Goal: Task Accomplishment & Management: Use online tool/utility

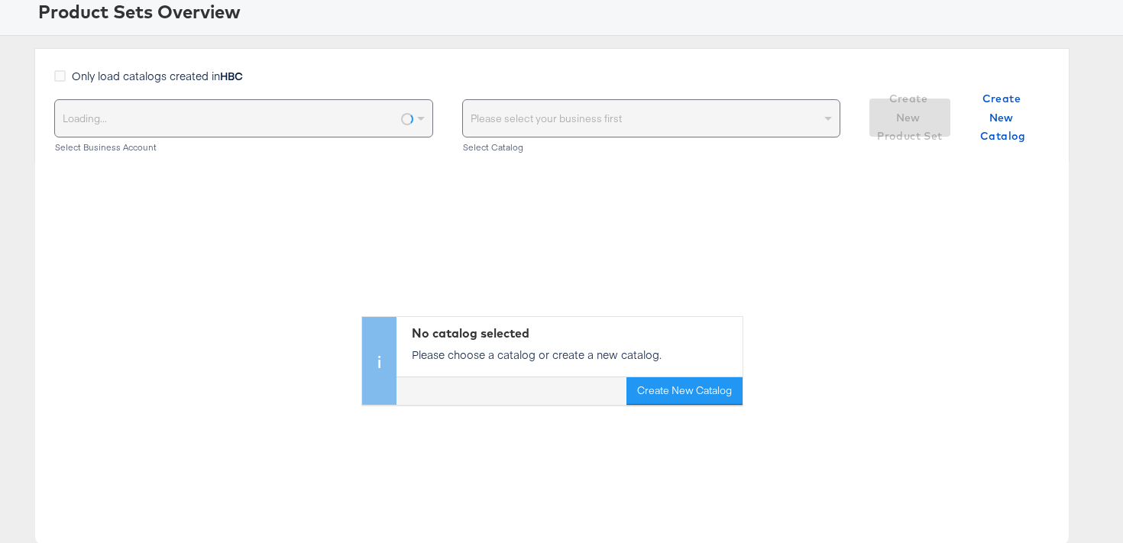
scroll to position [100, 0]
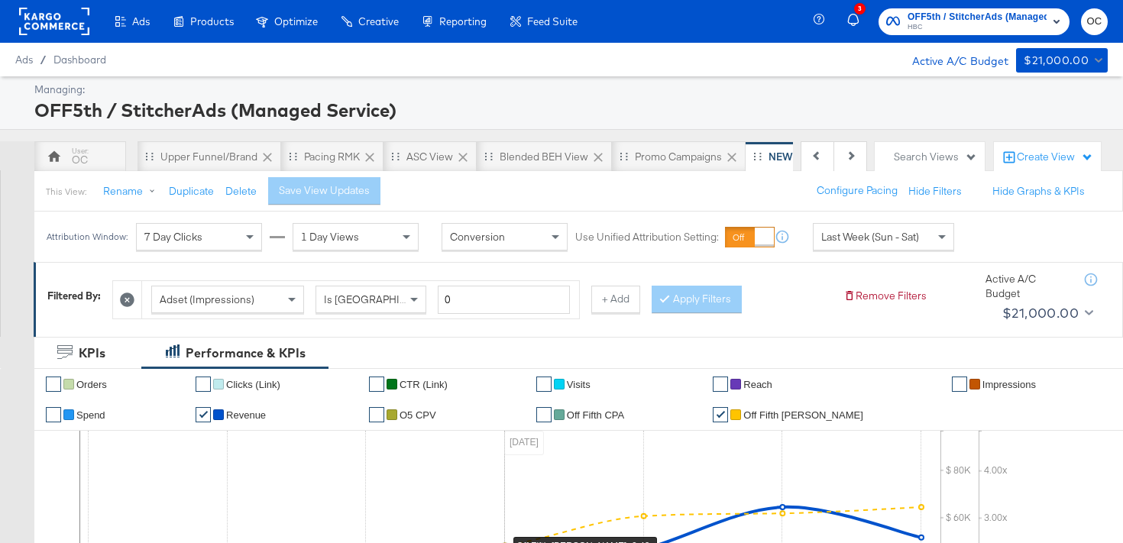
scroll to position [0, 459]
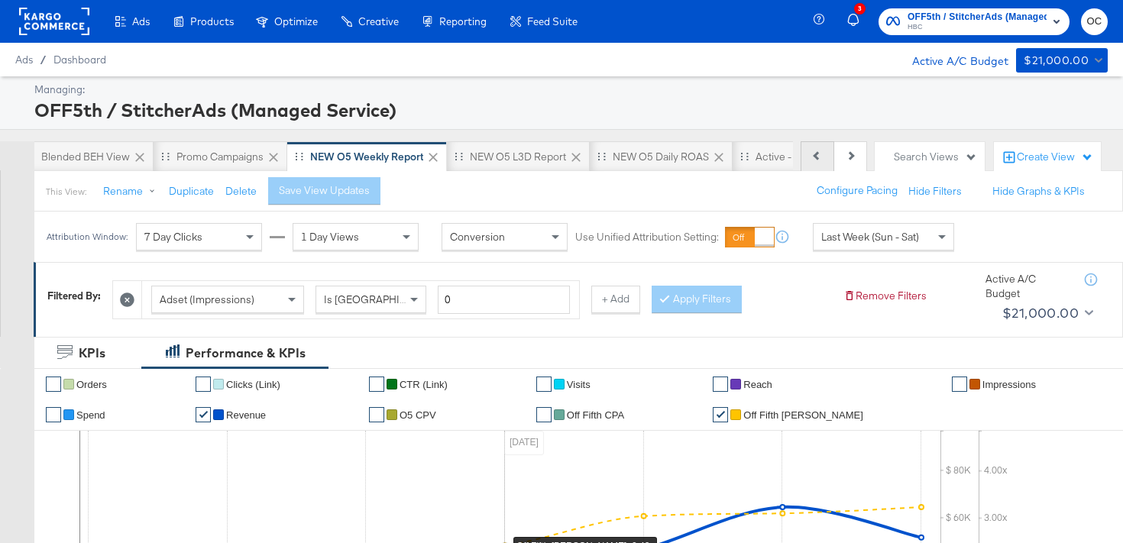
click at [818, 166] on button "Previous" at bounding box center [818, 156] width 34 height 31
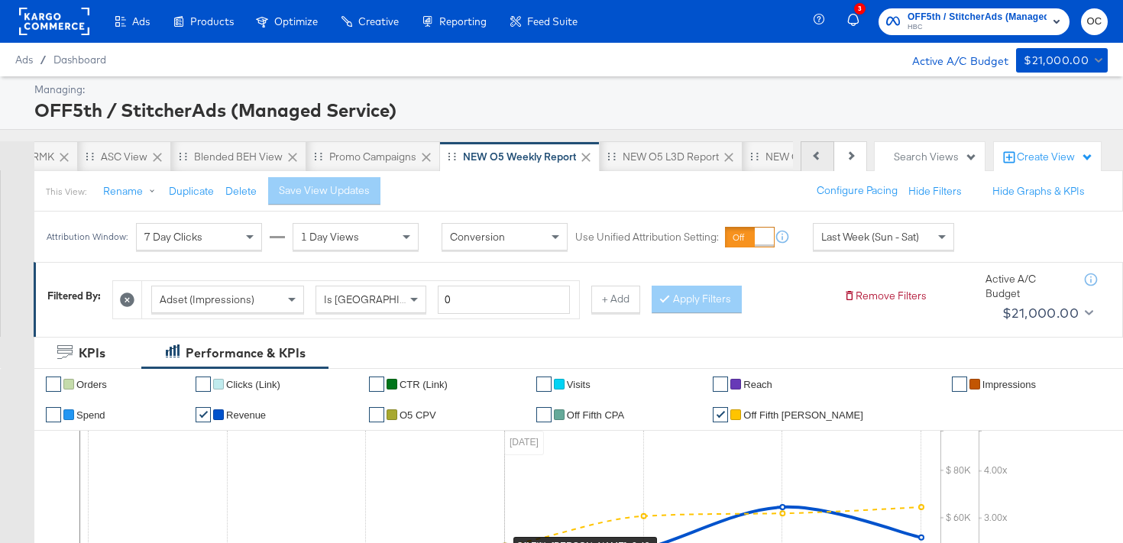
click at [818, 166] on button "Previous" at bounding box center [818, 156] width 34 height 31
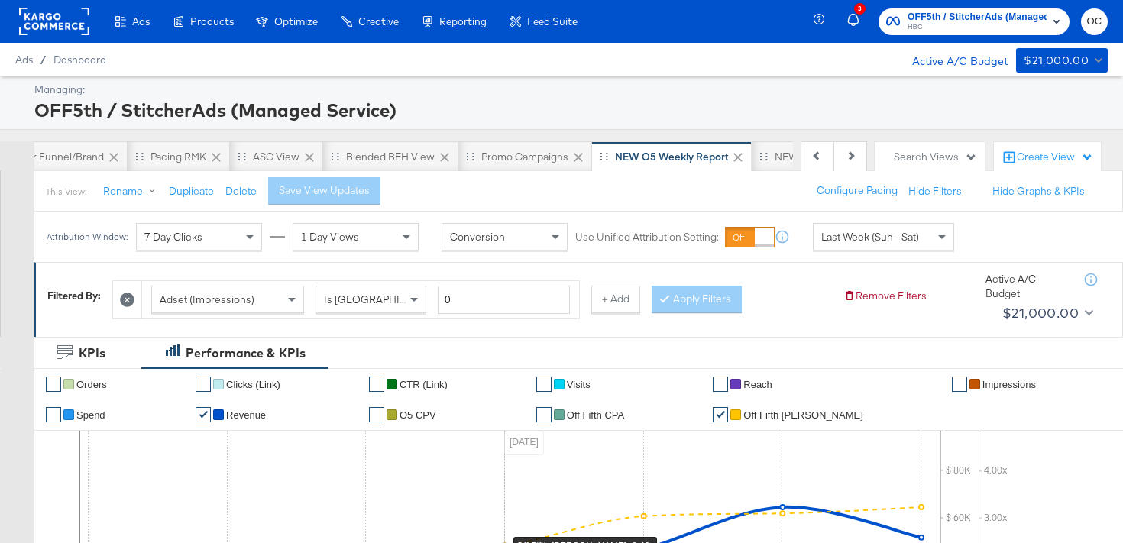
scroll to position [0, 153]
click at [819, 153] on icon at bounding box center [817, 155] width 8 height 8
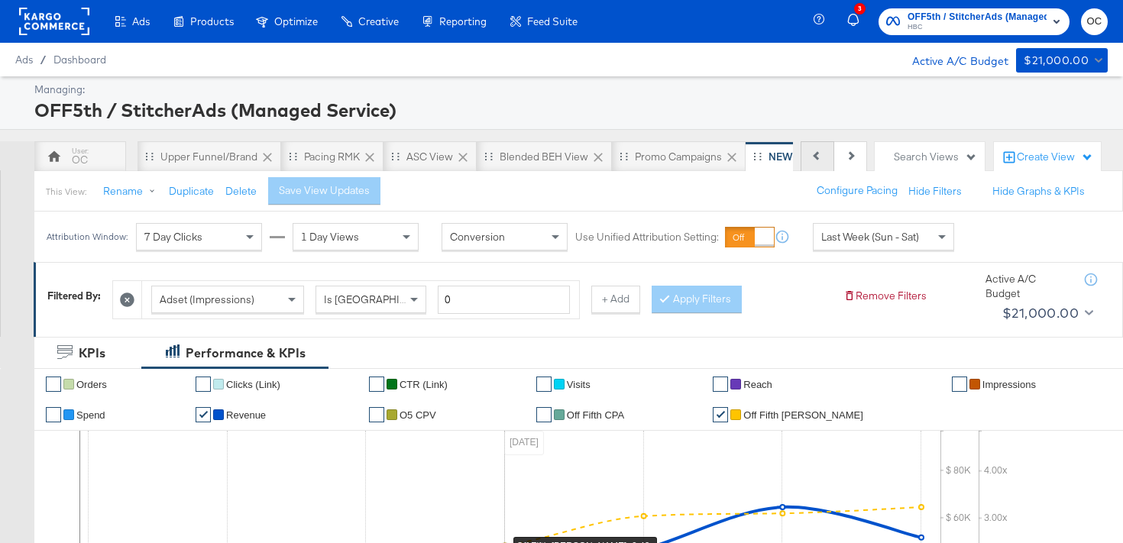
click at [819, 153] on div "Previous Next" at bounding box center [834, 156] width 66 height 31
click at [64, 164] on div "OC" at bounding box center [80, 156] width 92 height 31
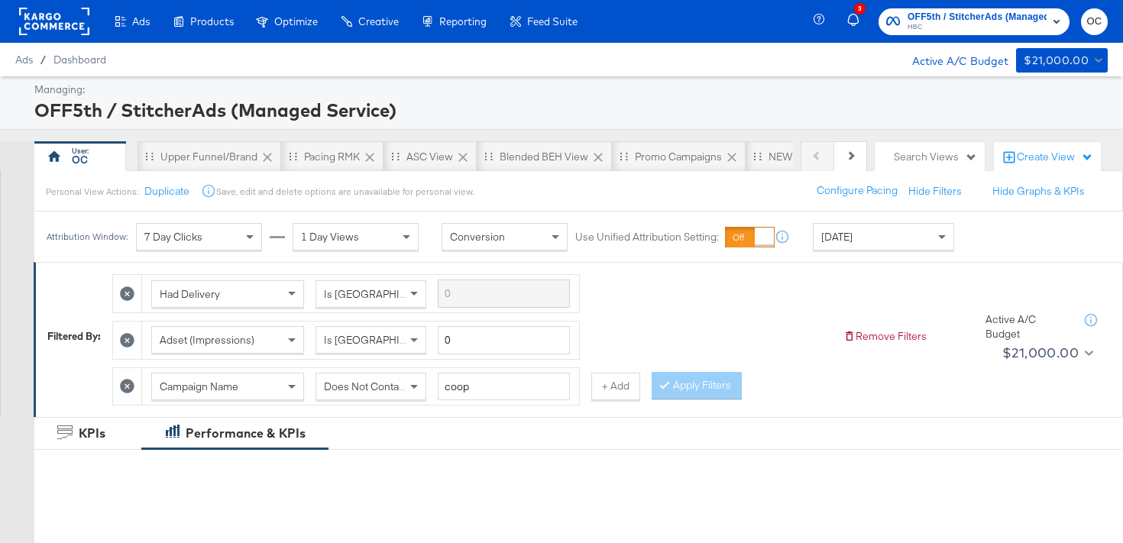
click at [871, 238] on div "[DATE]" at bounding box center [884, 237] width 140 height 26
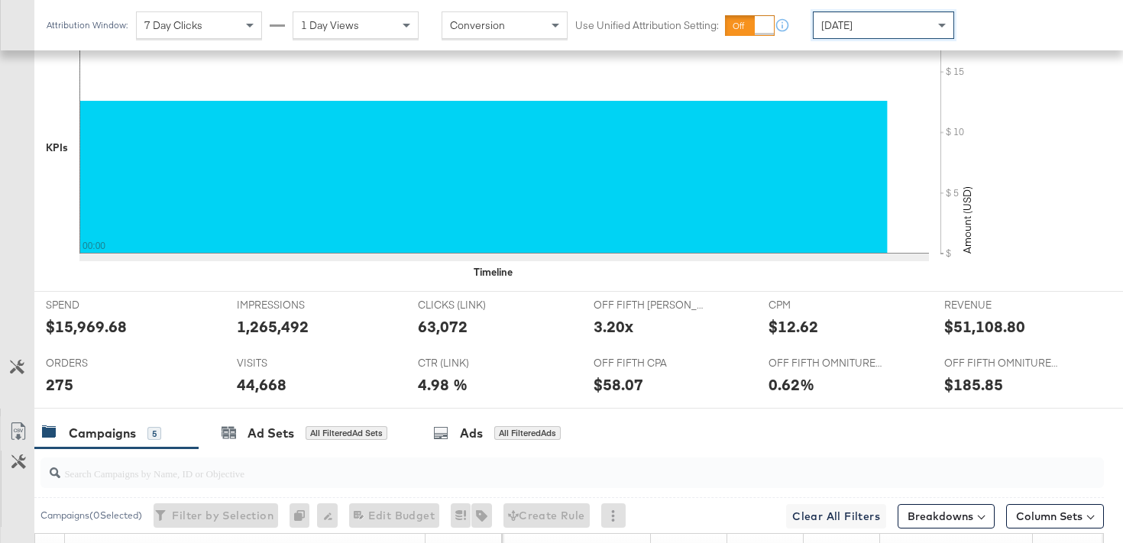
scroll to position [484, 0]
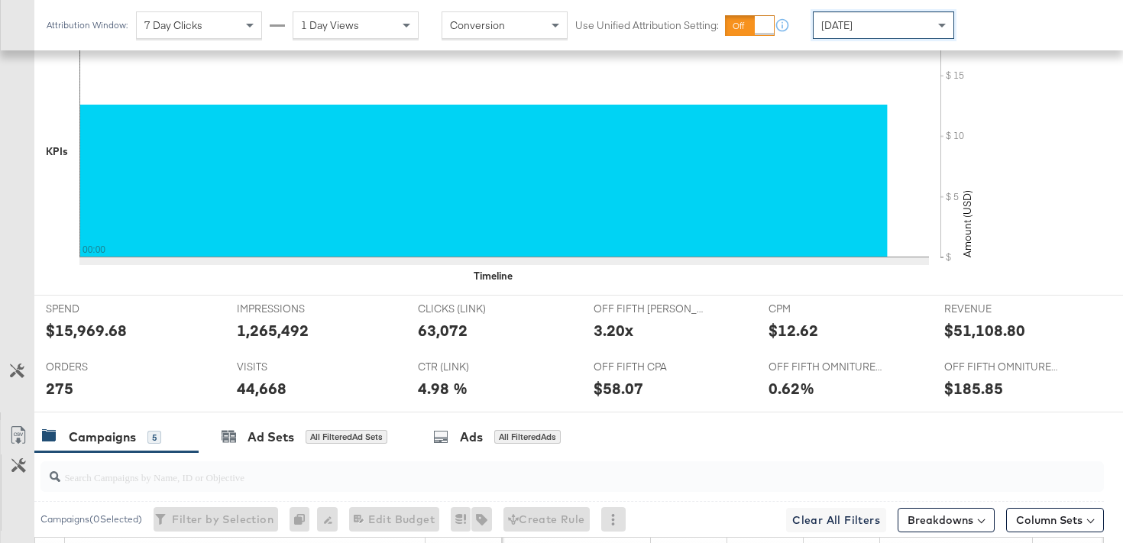
click at [932, 24] on div "[DATE]" at bounding box center [884, 25] width 140 height 26
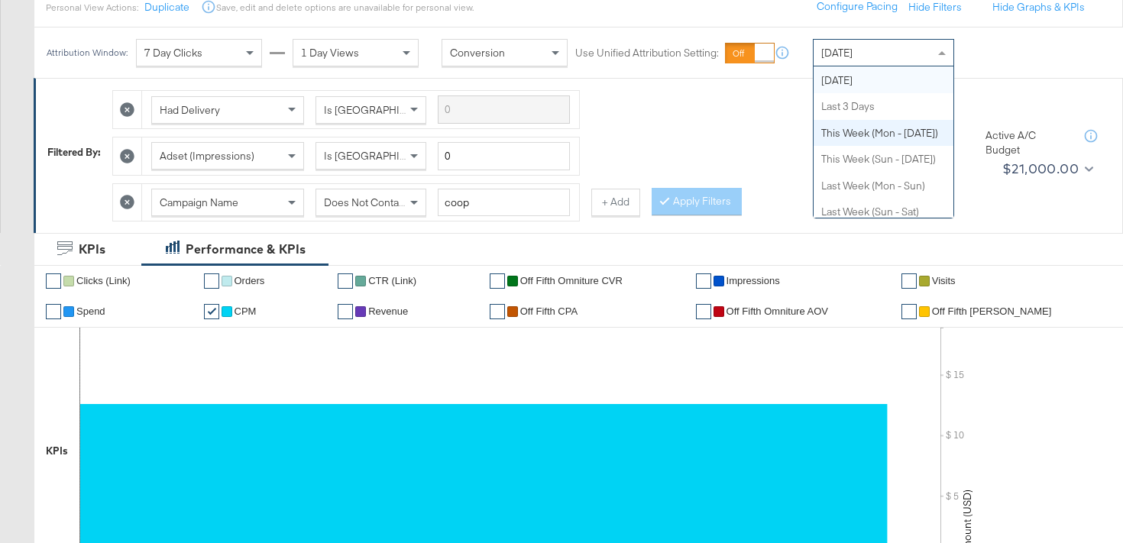
scroll to position [0, 0]
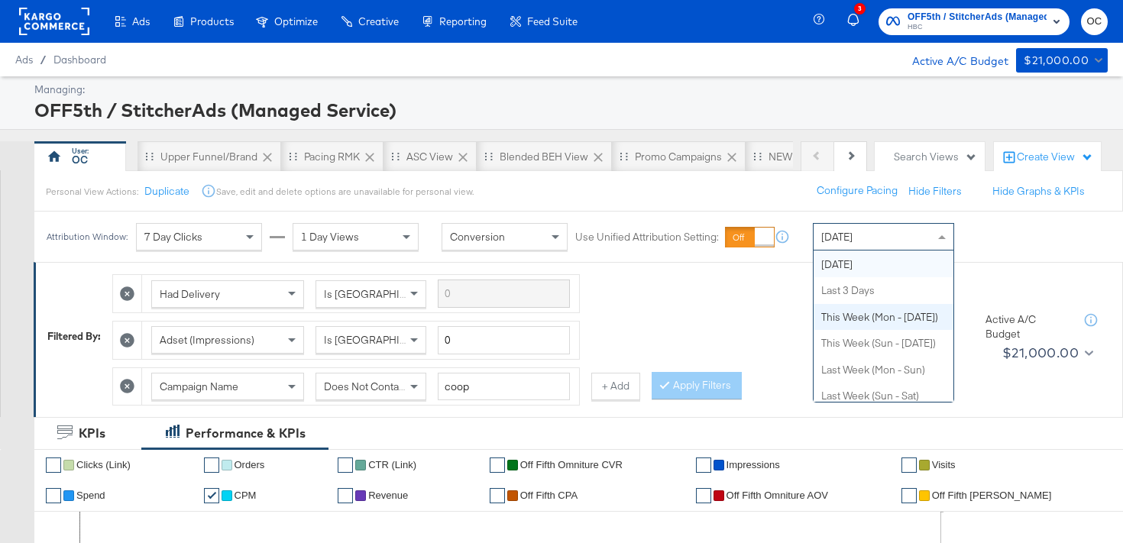
click at [847, 230] on span "[DATE]" at bounding box center [837, 237] width 31 height 14
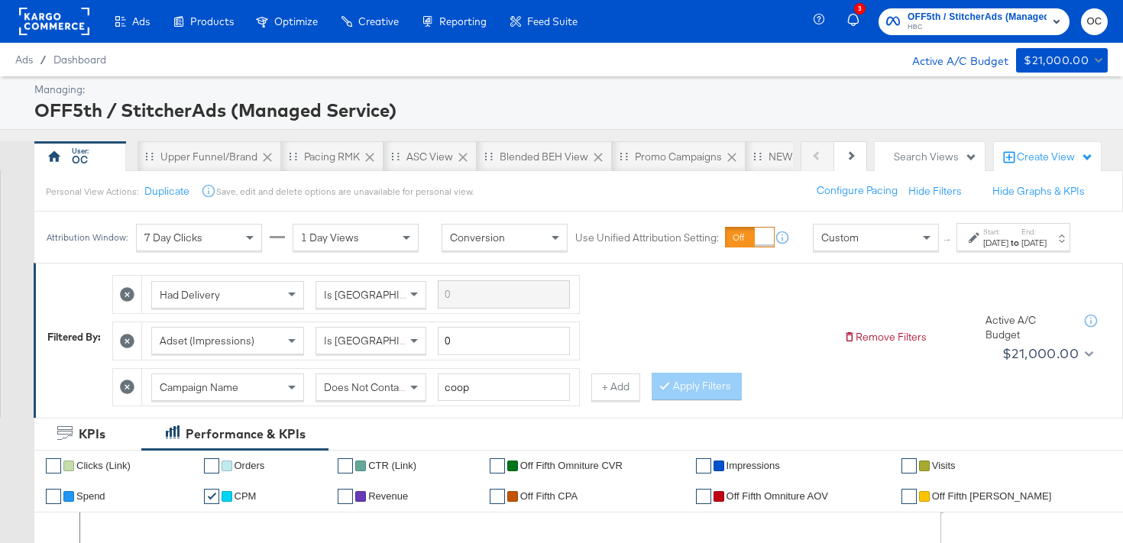
click at [969, 249] on div "Start: [DATE] to End: [DATE]" at bounding box center [1008, 238] width 78 height 22
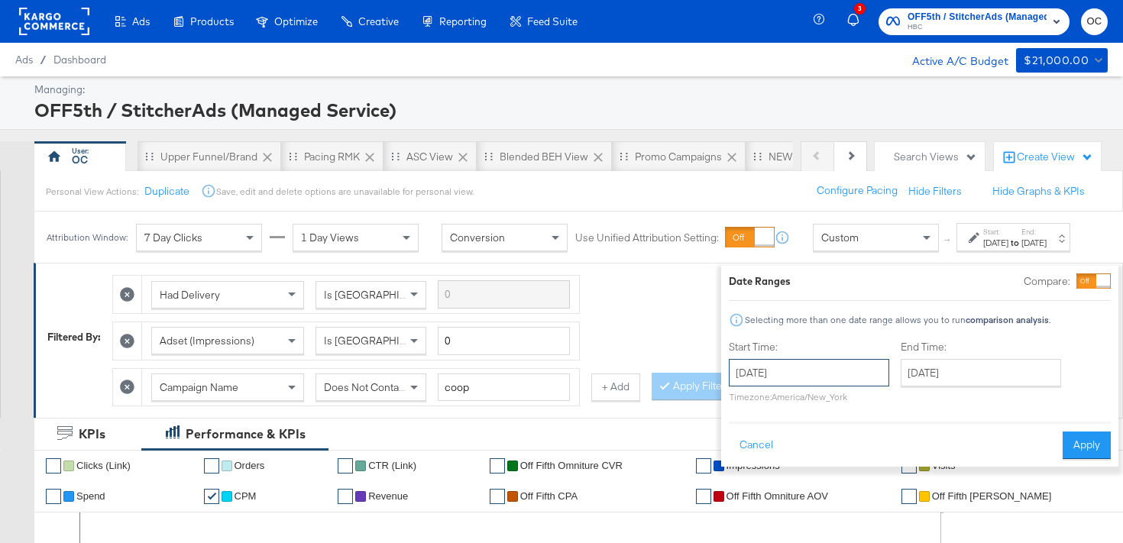
click at [806, 368] on input "[DATE]" at bounding box center [809, 373] width 160 height 28
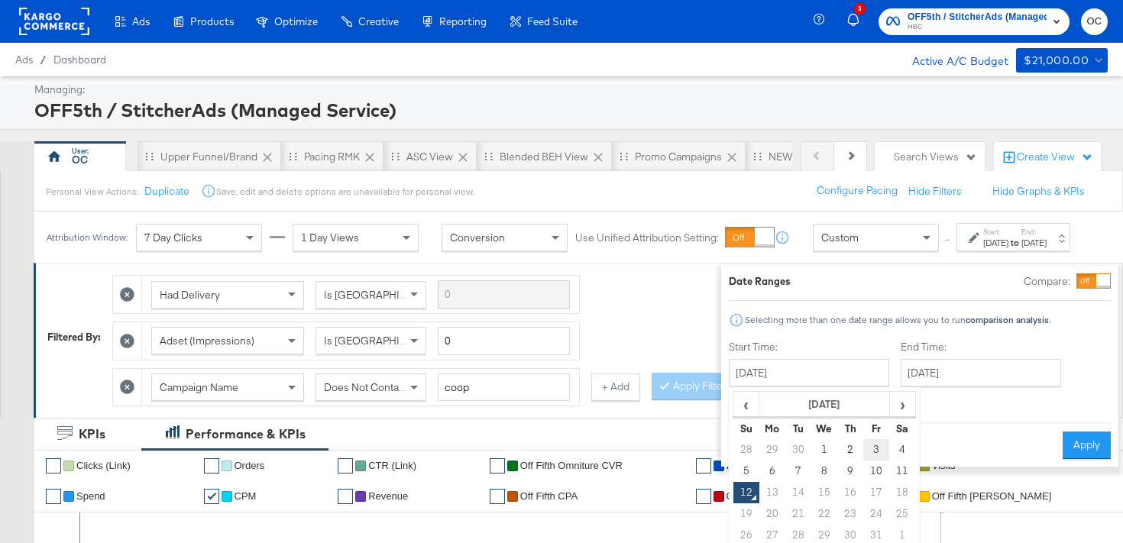
click at [864, 451] on td "3" at bounding box center [877, 449] width 26 height 21
type input "[DATE]"
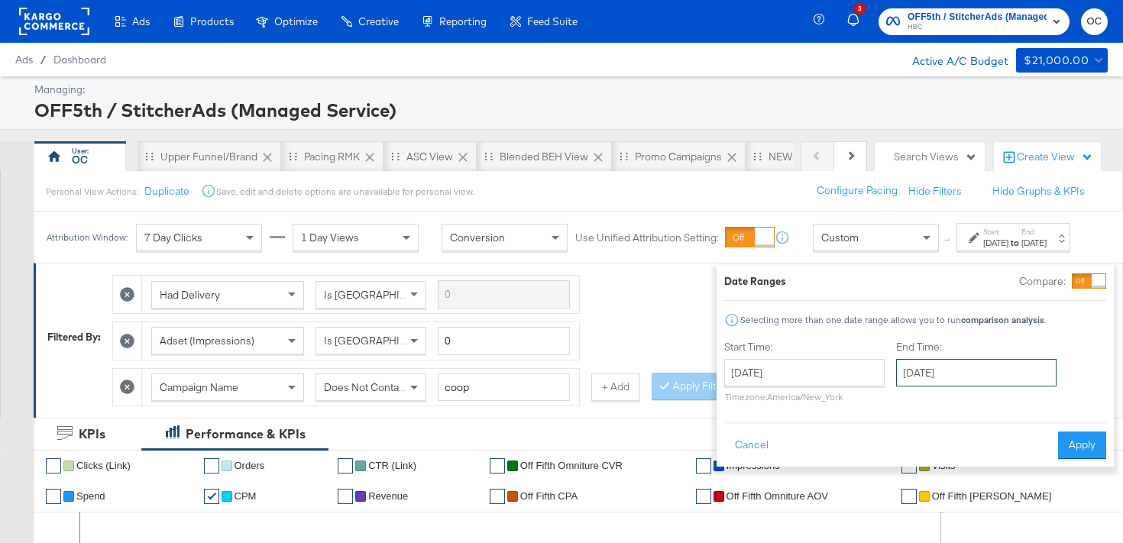
click at [940, 375] on input "[DATE]" at bounding box center [976, 373] width 160 height 28
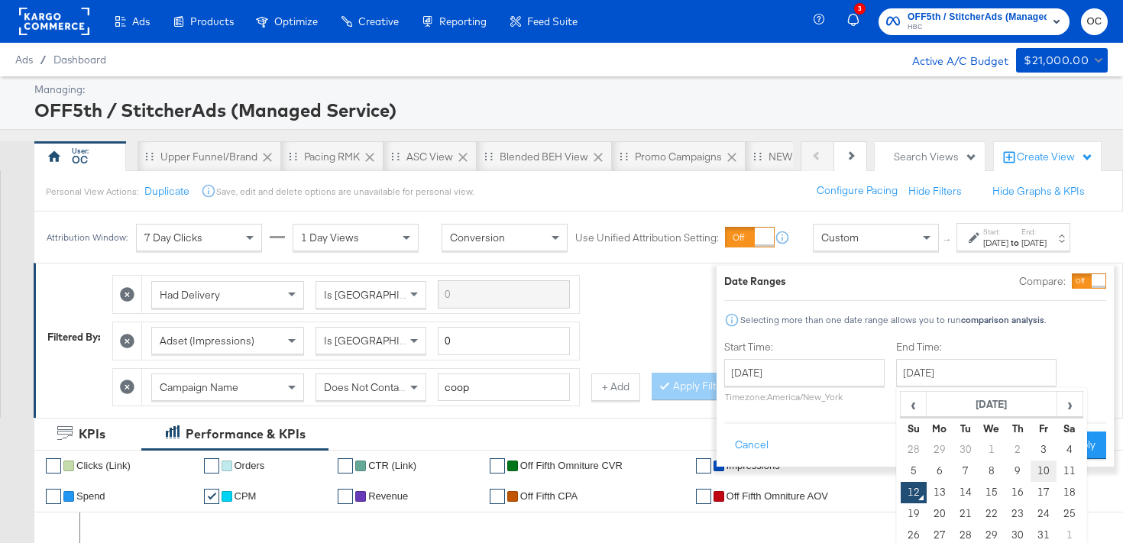
click at [1031, 477] on td "10" at bounding box center [1044, 471] width 26 height 21
type input "[DATE]"
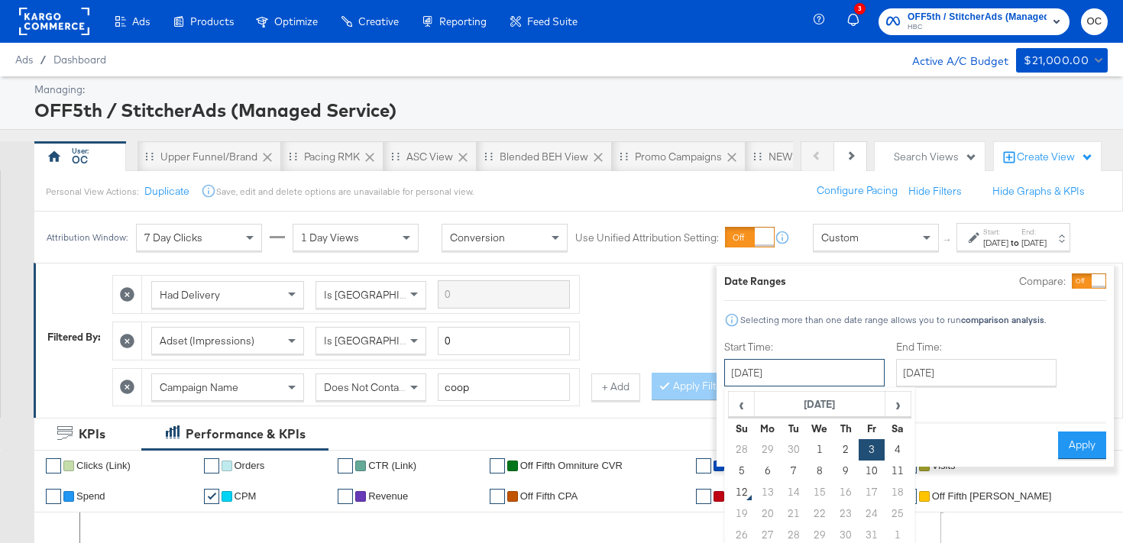
click at [838, 376] on input "[DATE]" at bounding box center [805, 373] width 160 height 28
click at [859, 482] on td "17" at bounding box center [872, 492] width 26 height 21
click at [859, 465] on td "10" at bounding box center [872, 471] width 26 height 21
type input "[DATE]"
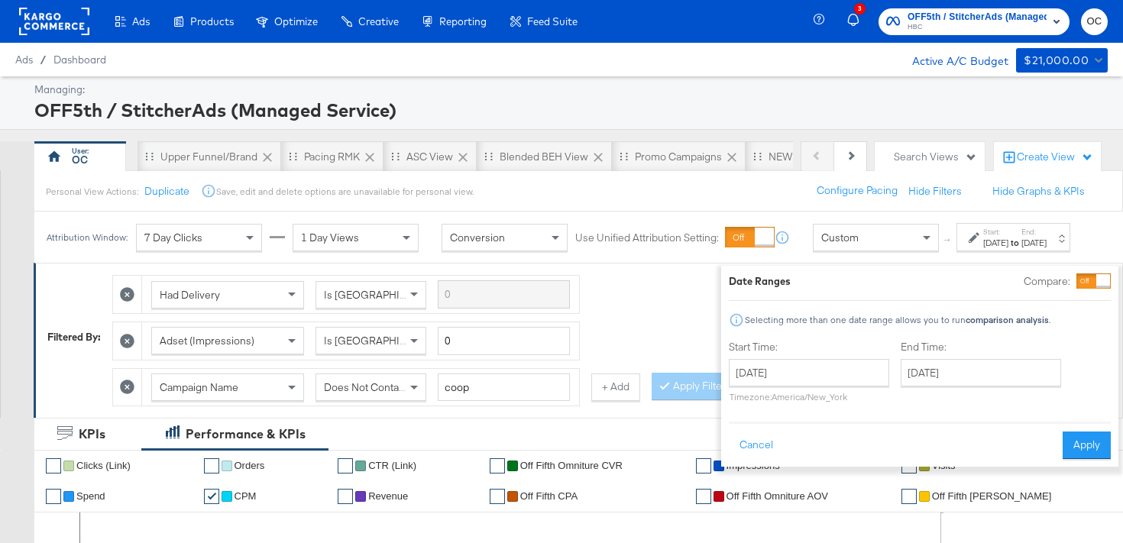
click at [1093, 447] on div "Date Ranges Compare: Selecting more than one date range allows you to run compa…" at bounding box center [919, 366] width 397 height 201
click at [1069, 443] on button "Apply" at bounding box center [1087, 446] width 48 height 28
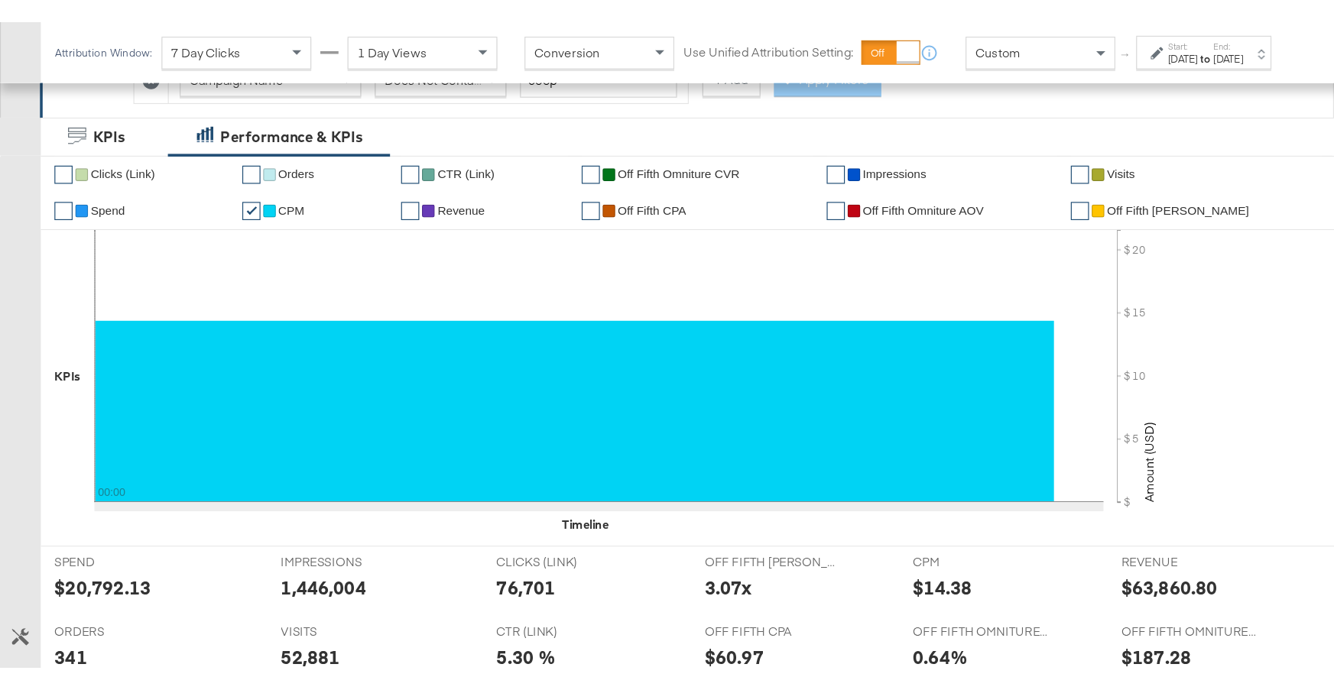
scroll to position [338, 0]
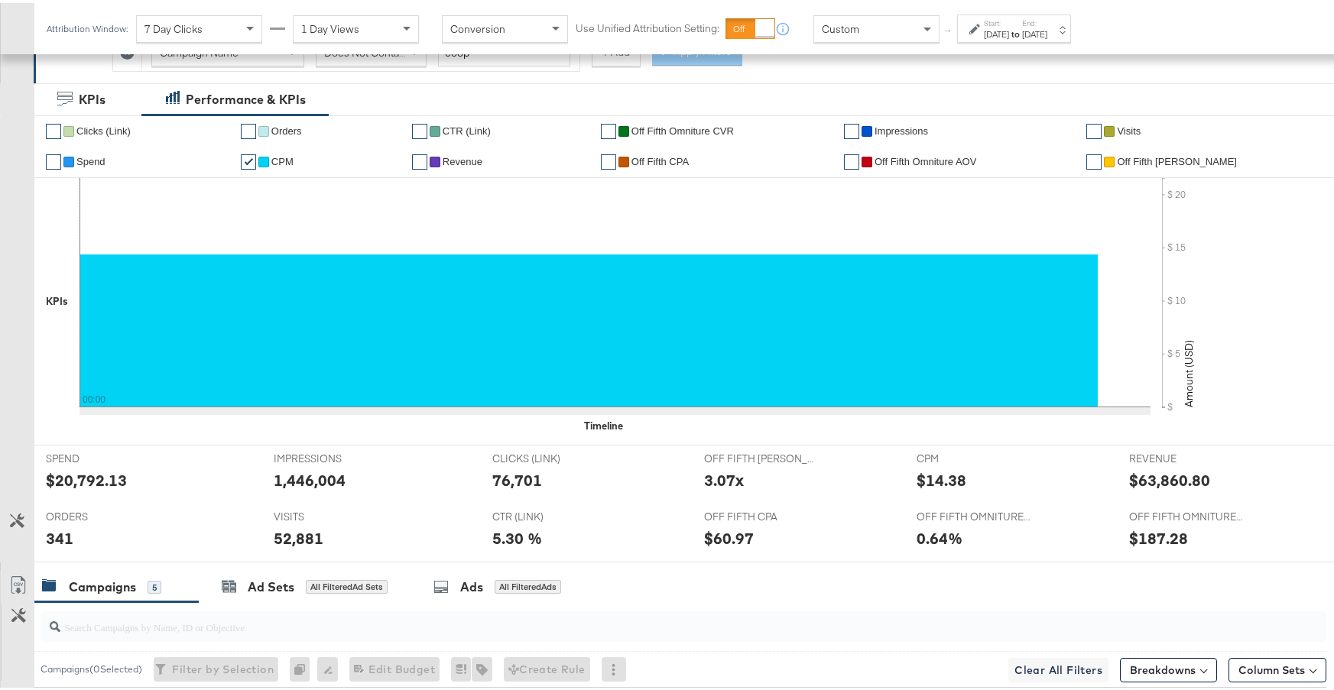
click at [1022, 34] on strong "to" at bounding box center [1015, 30] width 13 height 11
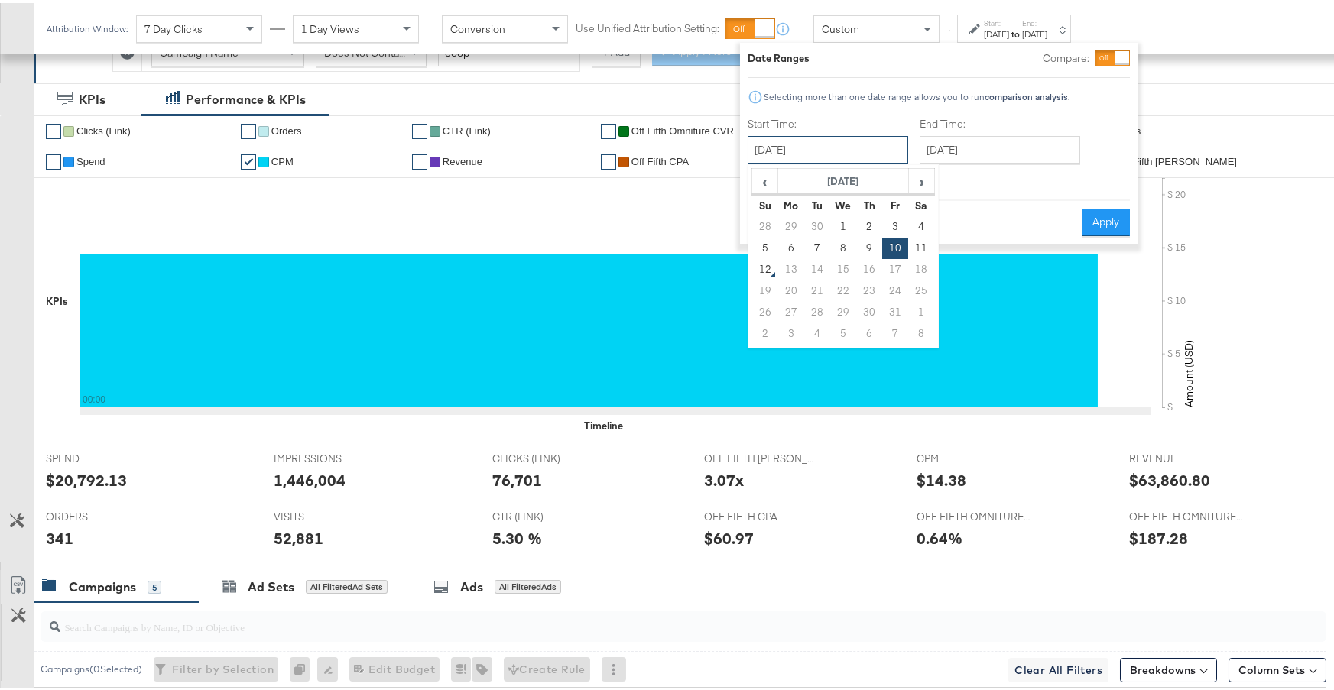
click at [867, 150] on input "[DATE]" at bounding box center [827, 147] width 160 height 28
click at [1123, 57] on div at bounding box center [1122, 55] width 14 height 14
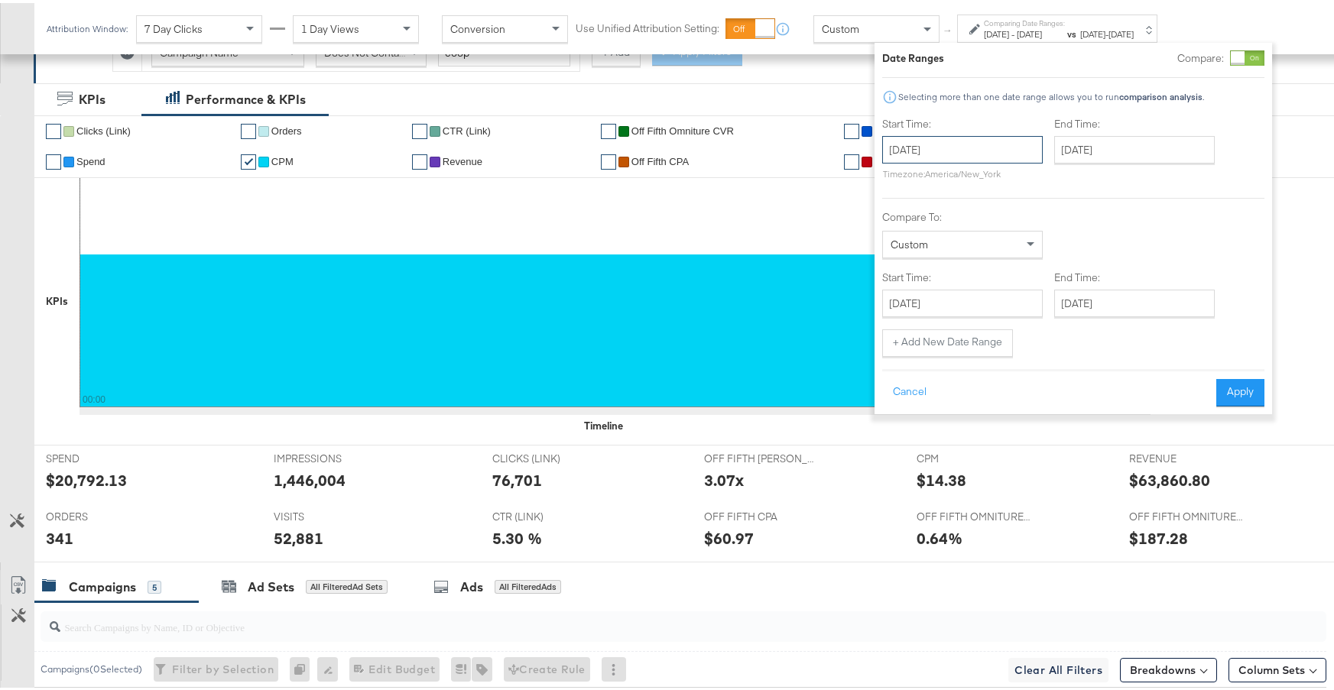
click at [964, 156] on input "[DATE]" at bounding box center [962, 147] width 160 height 28
click at [994, 246] on td "9" at bounding box center [1003, 245] width 26 height 21
type input "[DATE]"
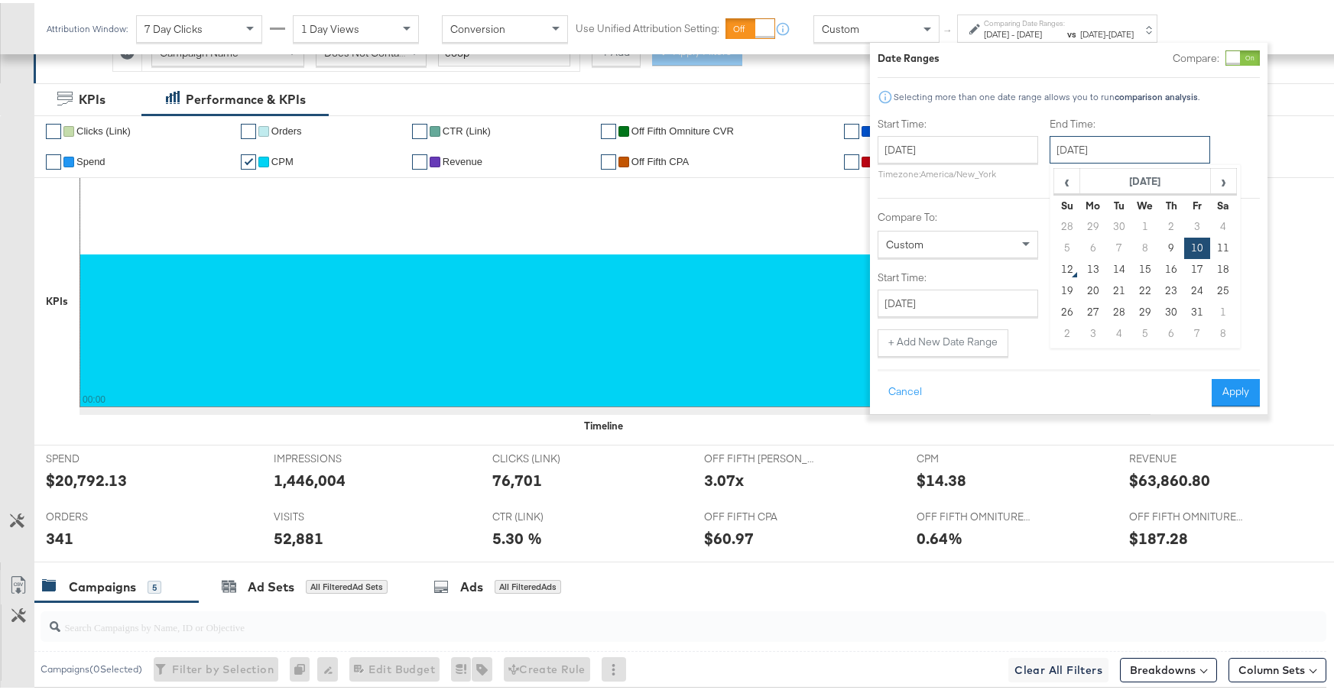
click at [1119, 143] on input "[DATE]" at bounding box center [1129, 147] width 160 height 28
click at [1123, 245] on td "9" at bounding box center [1171, 245] width 26 height 21
type input "[DATE]"
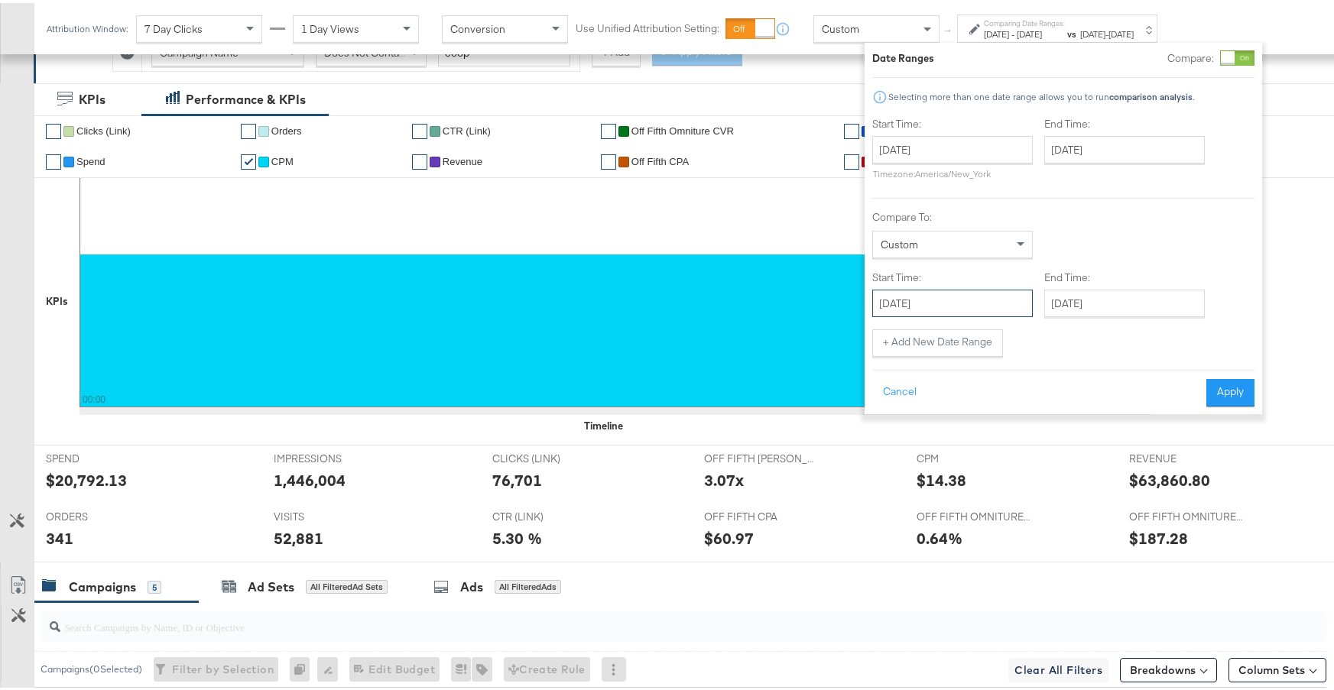
click at [952, 296] on input "[DATE]" at bounding box center [952, 301] width 160 height 28
click at [1123, 345] on div "Start Time: [DATE] ‹ [DATE] › Su Mo Tu We Th Fr Sa 28 29 30 1 2 3 4 5 6 7 8 9 1…" at bounding box center [1063, 234] width 382 height 241
click at [959, 343] on button "+ Add New Date Range" at bounding box center [937, 340] width 131 height 28
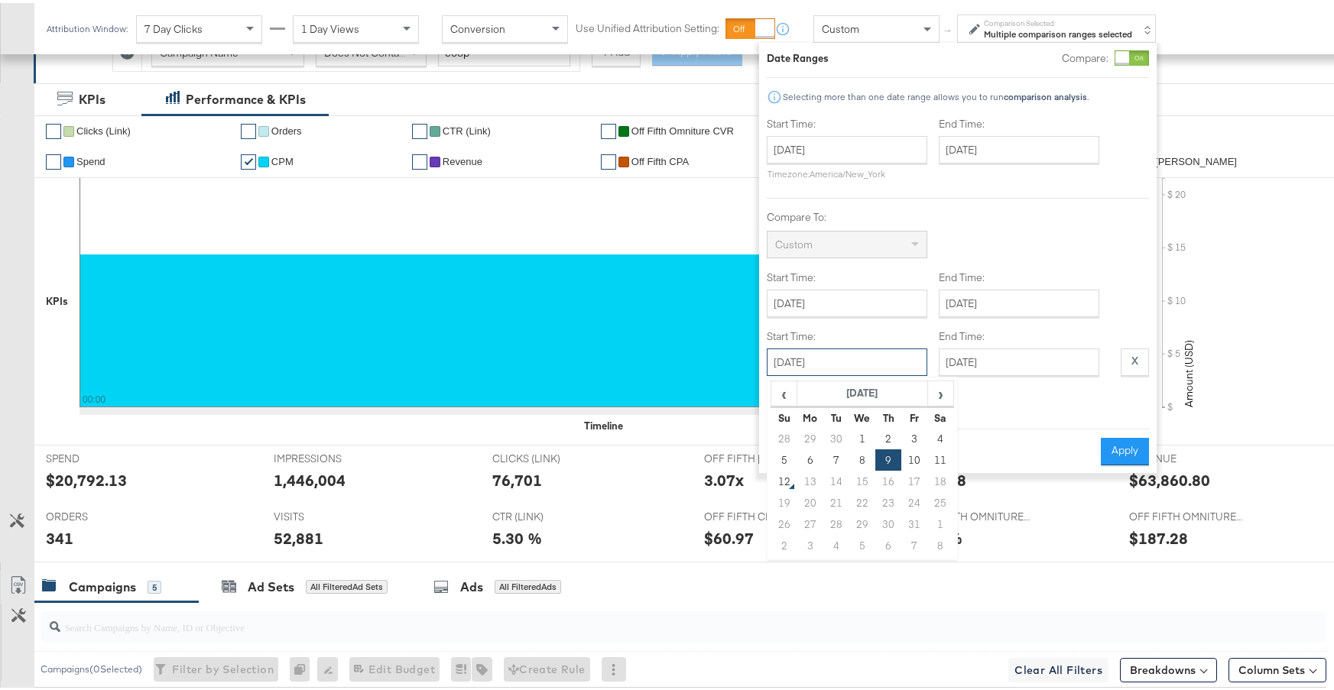
click at [890, 360] on input "[DATE]" at bounding box center [847, 359] width 160 height 28
click at [934, 464] on td "11" at bounding box center [940, 456] width 26 height 21
type input "[DATE]"
click at [1117, 446] on button "Apply" at bounding box center [1125, 449] width 48 height 28
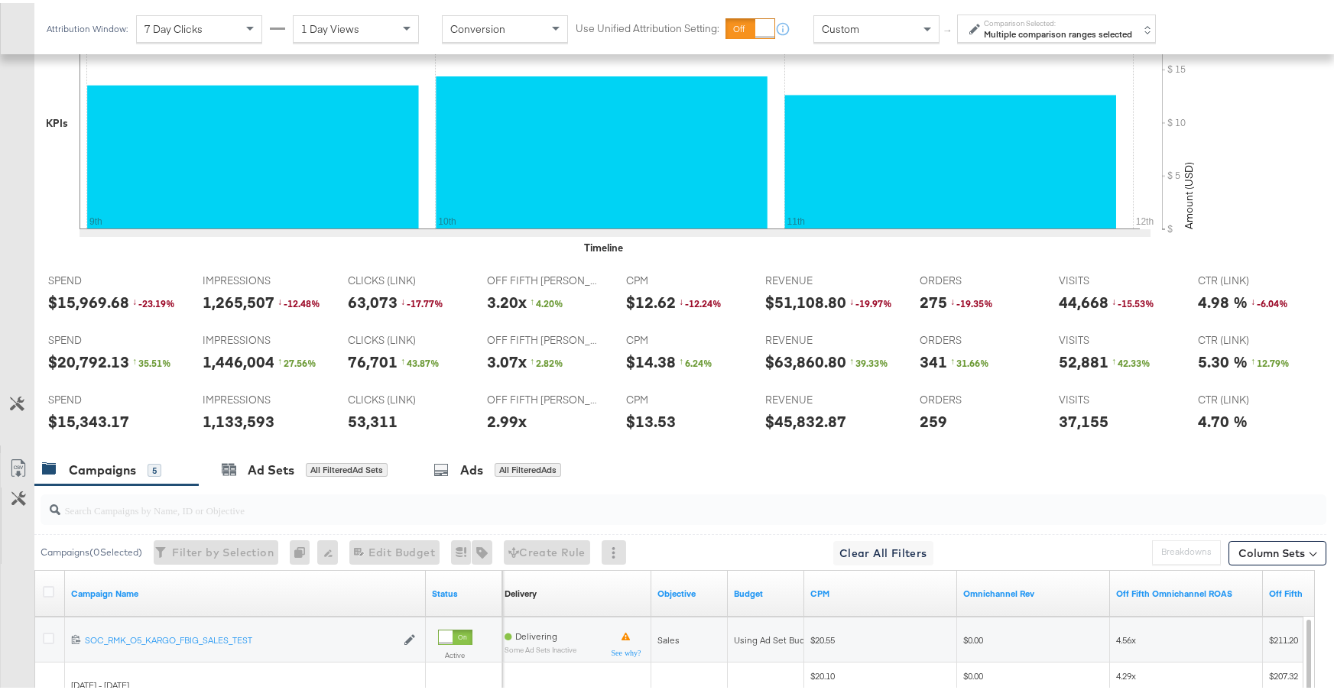
scroll to position [0, 0]
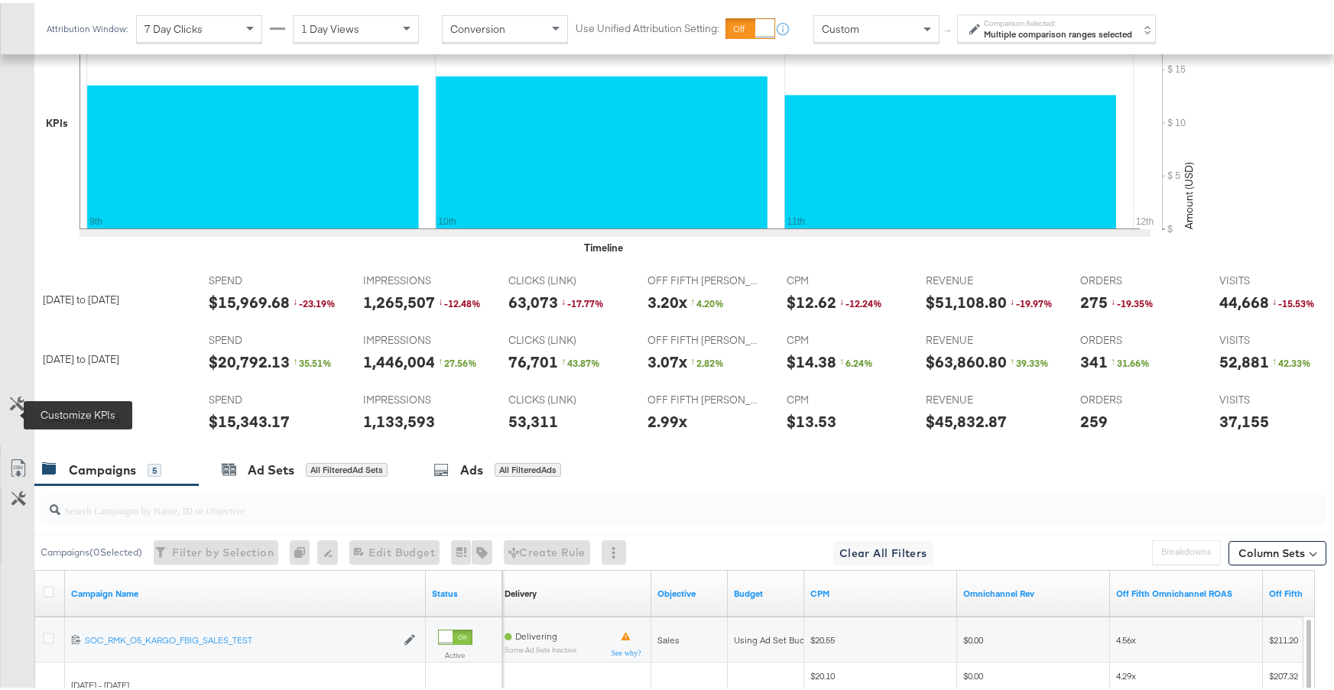
click at [10, 408] on icon at bounding box center [17, 401] width 15 height 15
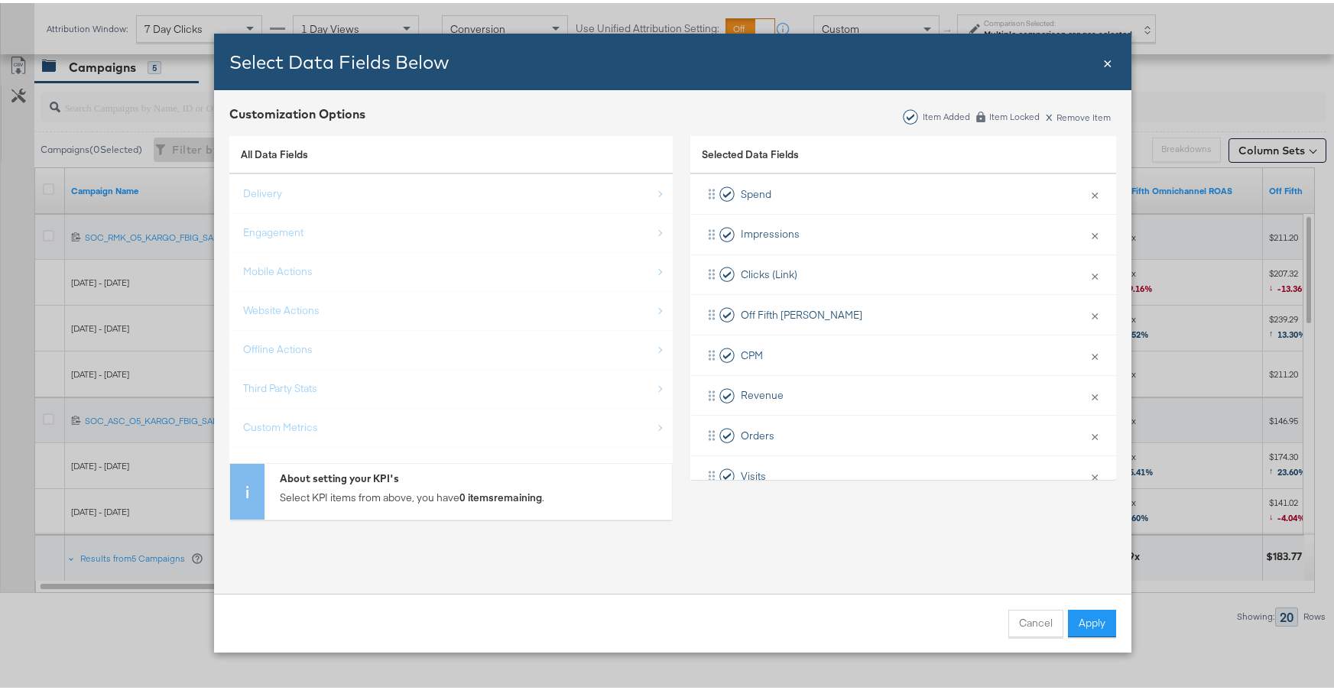
scroll to position [930, 0]
click at [296, 378] on ul "Delivery Engagement Mobile Actions Website Actions Offline Actions Third Party …" at bounding box center [450, 308] width 443 height 274
click at [320, 384] on ul "Delivery Engagement Mobile Actions Website Actions Offline Actions Third Party …" at bounding box center [450, 308] width 443 height 274
click at [305, 417] on ul "Delivery Engagement Mobile Actions Website Actions Offline Actions Third Party …" at bounding box center [450, 308] width 443 height 274
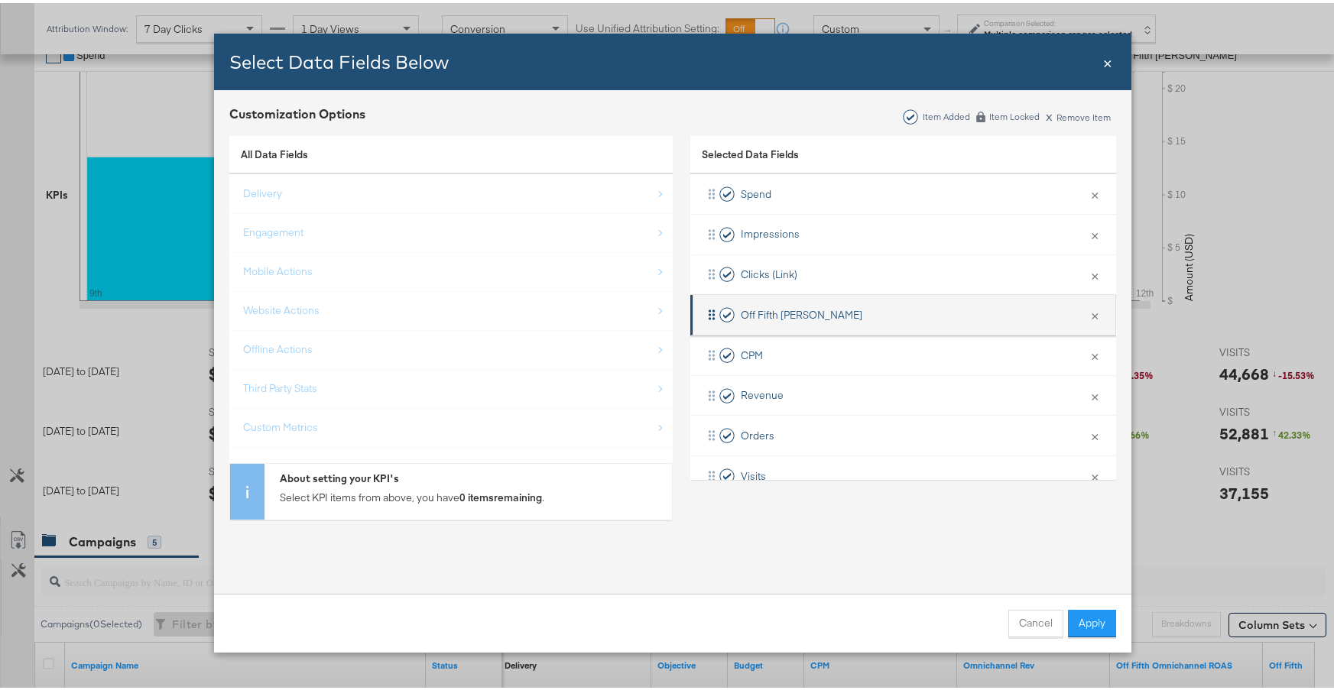
scroll to position [420, 0]
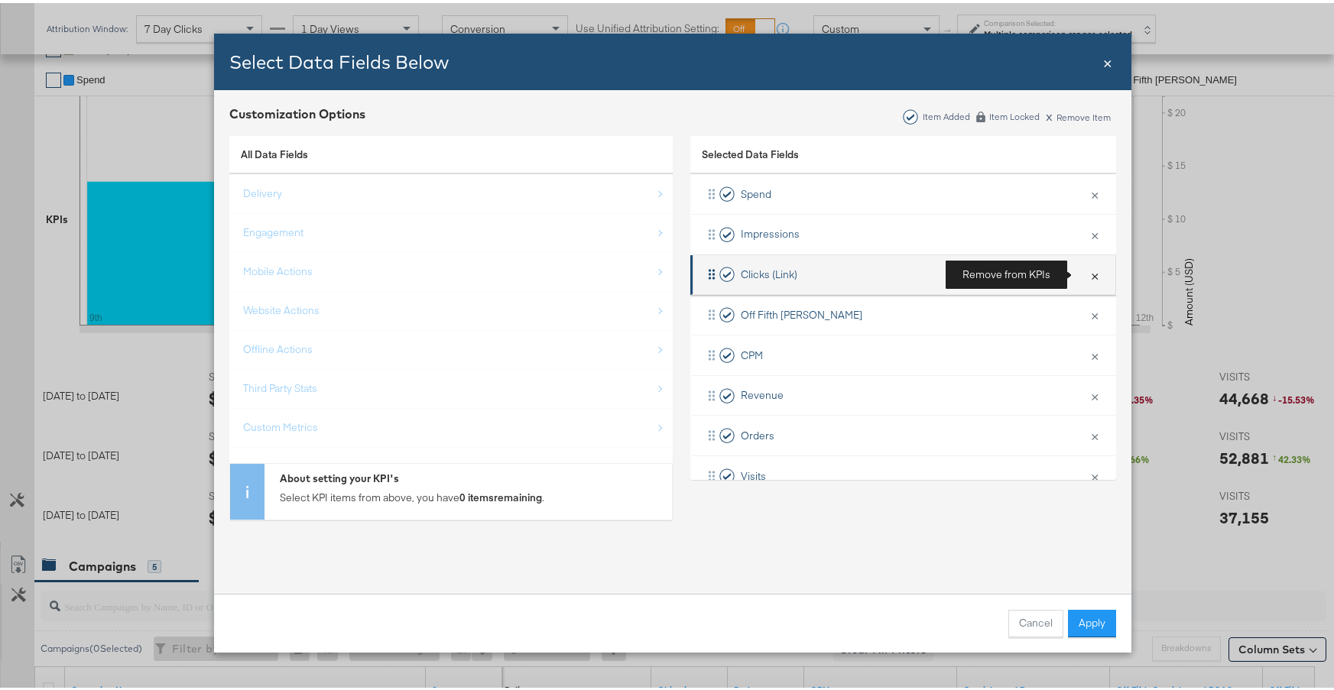
click at [1084, 275] on button "×" at bounding box center [1094, 272] width 20 height 32
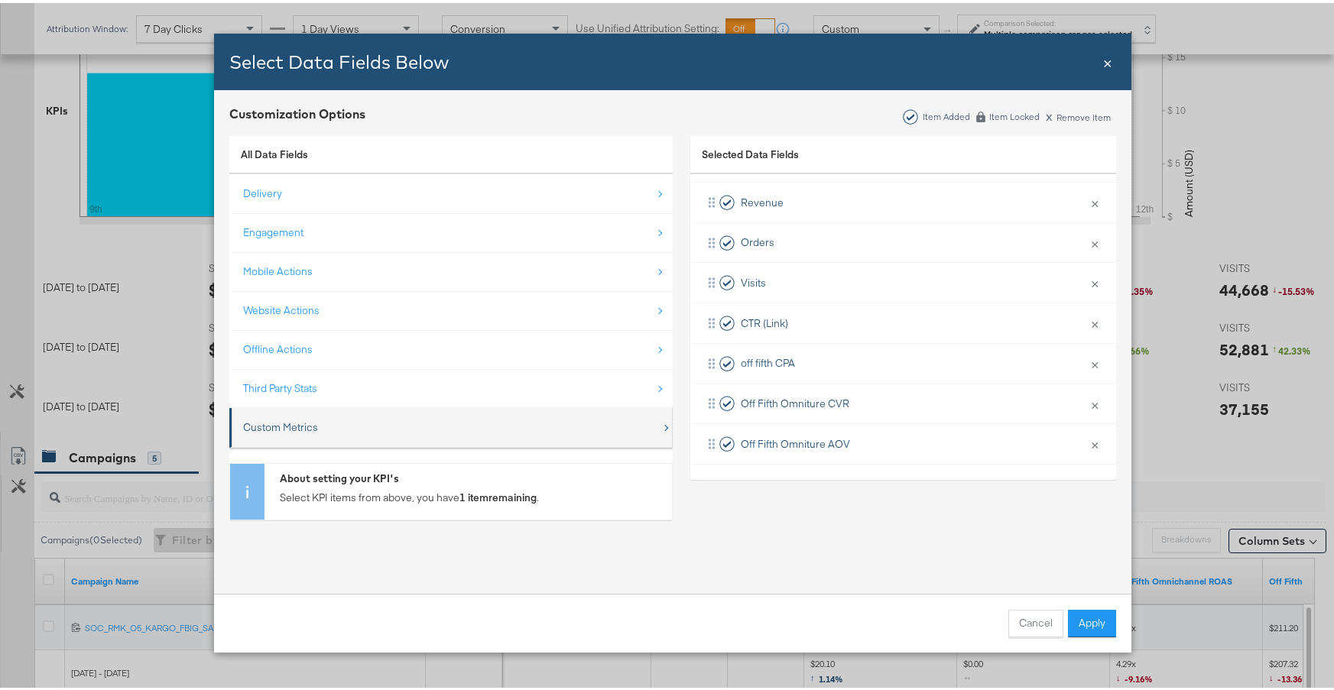
scroll to position [530, 0]
click at [492, 430] on div "Custom Metrics" at bounding box center [452, 424] width 418 height 31
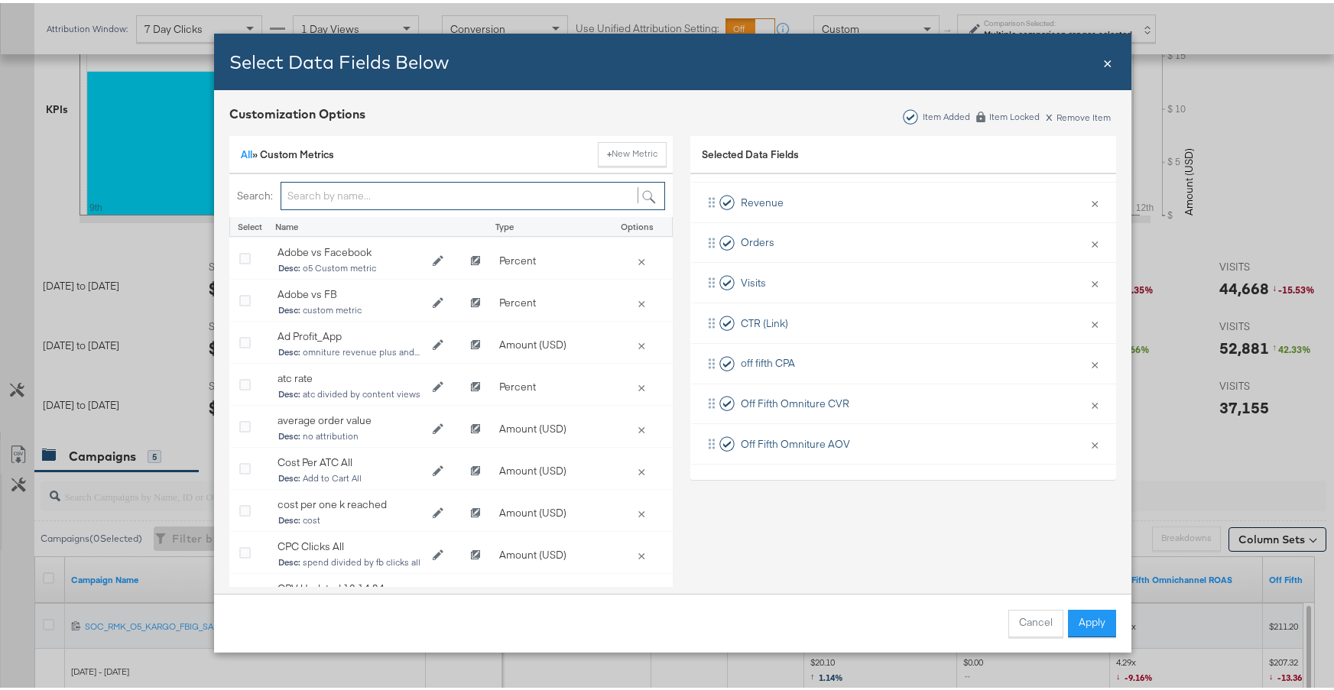
click at [393, 191] on input "Bulk Add Locations Modal" at bounding box center [472, 193] width 384 height 28
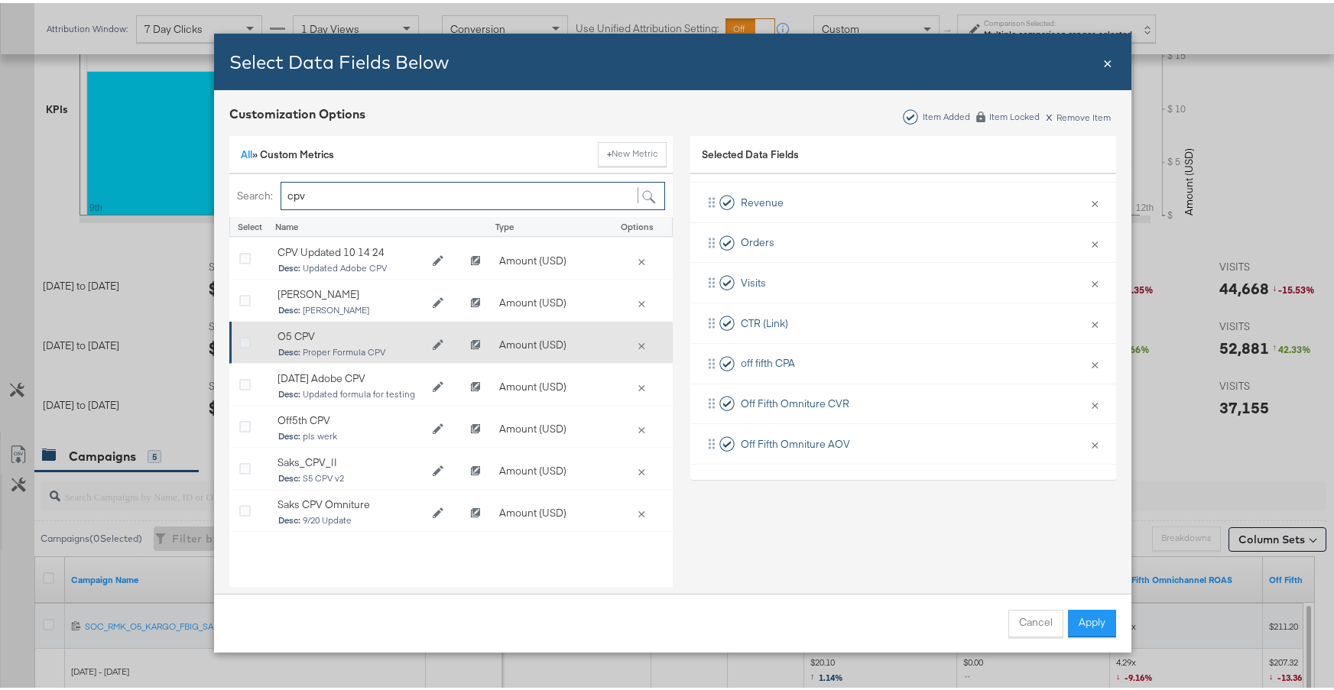
type input "cpv"
click at [245, 340] on icon "Bulk Add Locations Modal" at bounding box center [244, 340] width 11 height 11
click at [0, 0] on input "Bulk Add Locations Modal" at bounding box center [0, 0] width 0 height 0
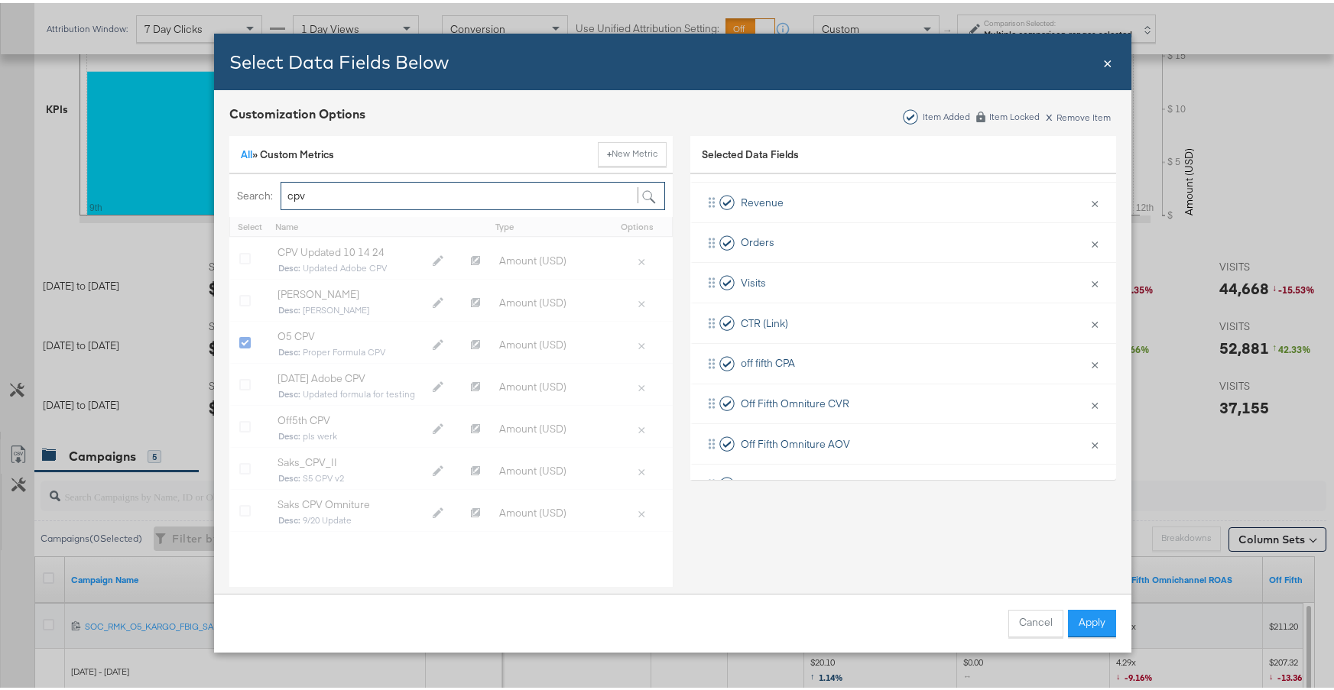
drag, startPoint x: 331, startPoint y: 190, endPoint x: 277, endPoint y: 193, distance: 53.6
click at [280, 193] on input "cpv" at bounding box center [472, 193] width 384 height 28
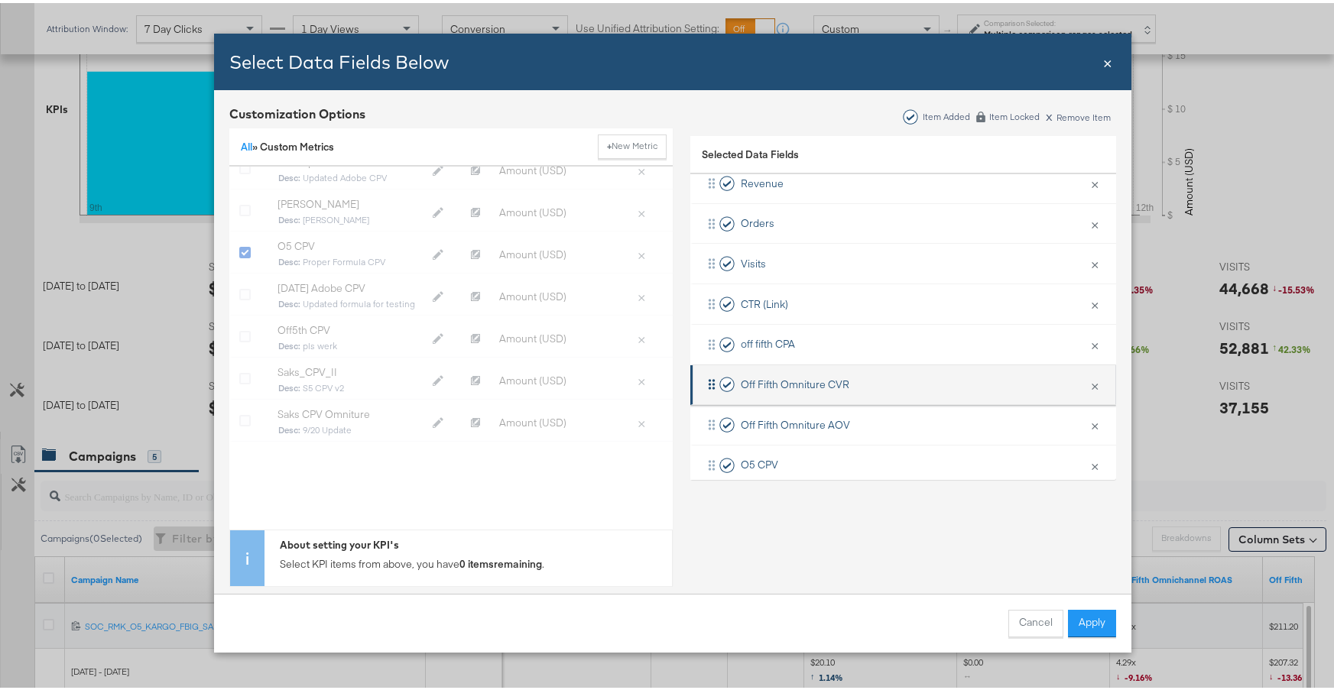
scroll to position [193, 0]
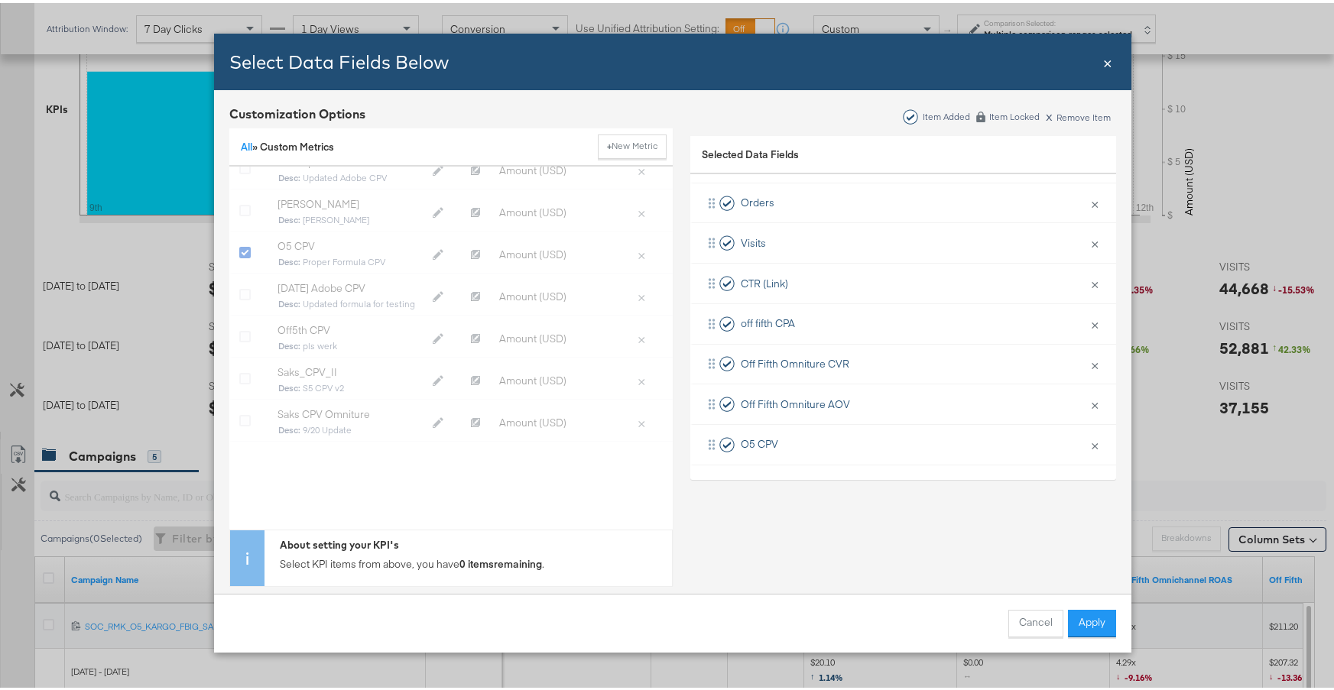
click at [1082, 543] on button "Apply" at bounding box center [1092, 621] width 48 height 28
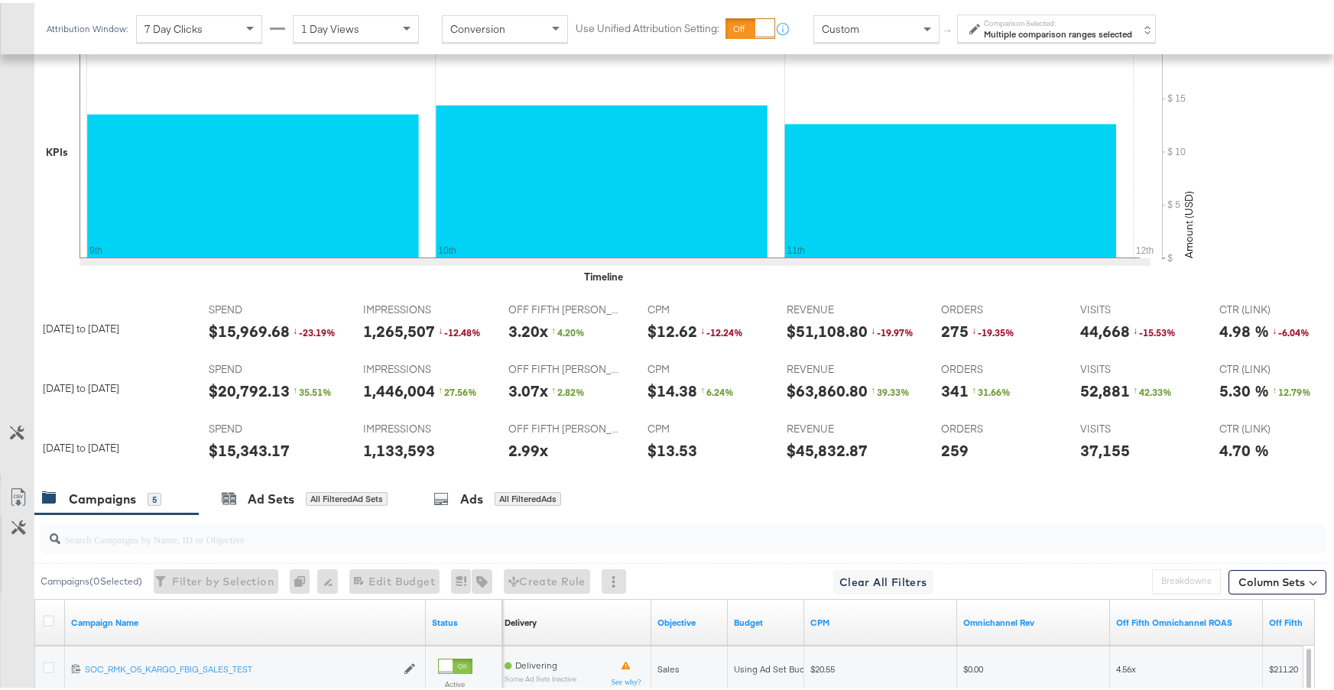
scroll to position [497, 0]
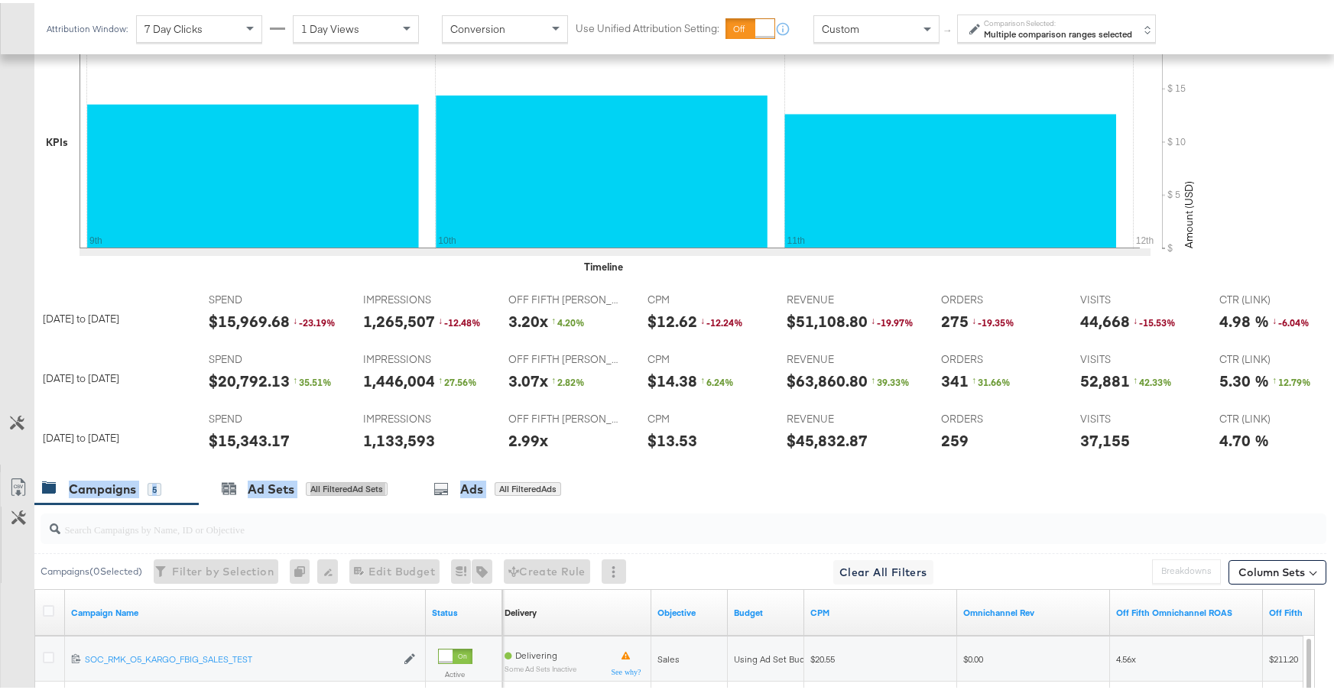
drag, startPoint x: 787, startPoint y: 475, endPoint x: 832, endPoint y: 483, distance: 45.9
click at [832, 483] on div "KPIs Performance & KPIs Customize KPIs ✔ Orders ✔ CTR (Link) ✔ Off Fifth Omnitu…" at bounding box center [672, 516] width 1345 height 1191
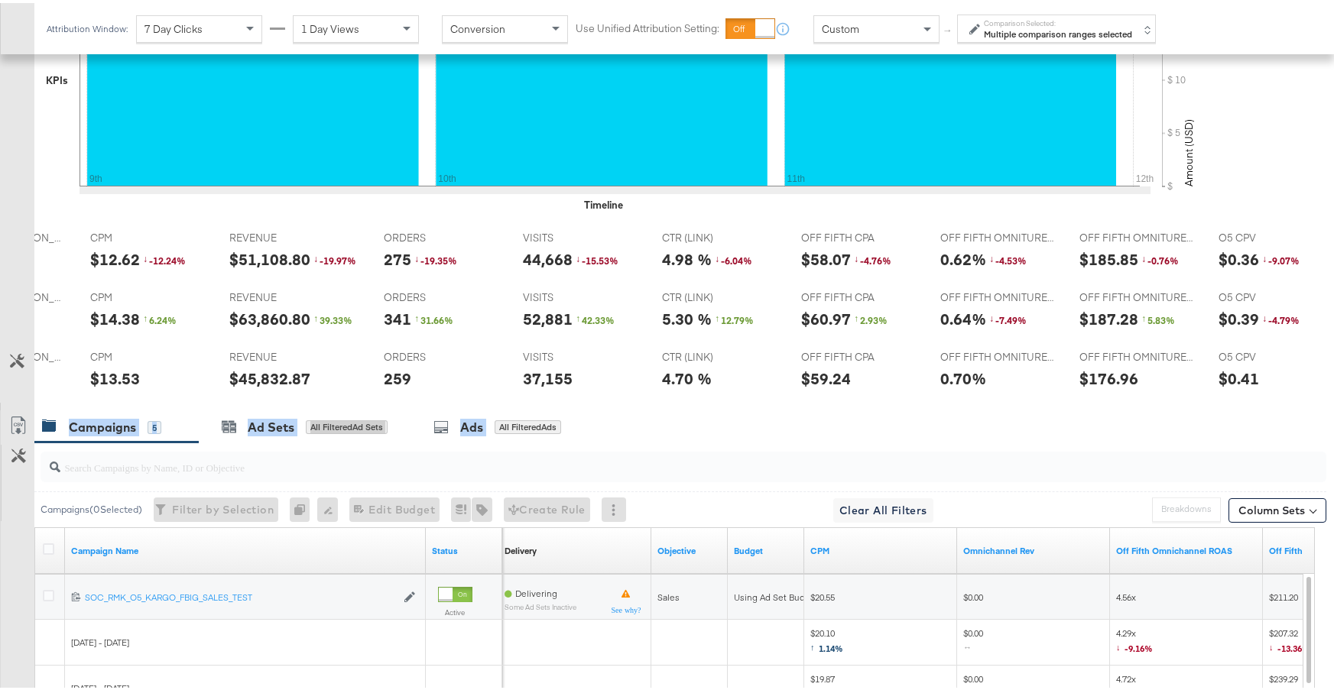
scroll to position [0, 0]
